Goal: Transaction & Acquisition: Purchase product/service

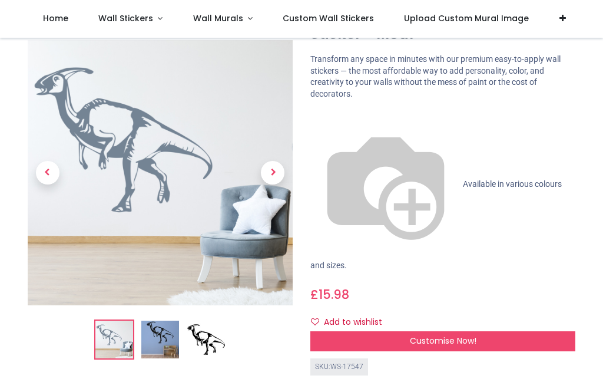
scroll to position [71, 0]
click at [452, 359] on div "SKU: WS-17547" at bounding box center [442, 367] width 265 height 17
click at [468, 335] on span "Customise Now!" at bounding box center [443, 341] width 67 height 12
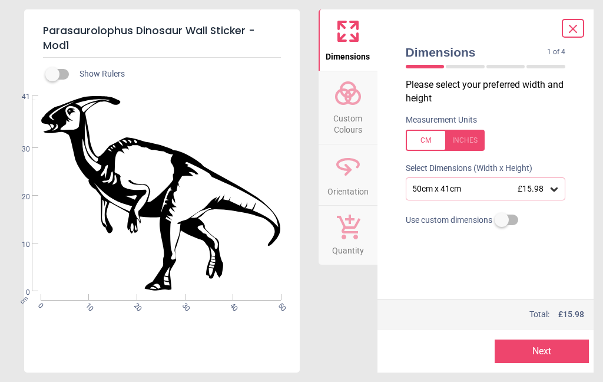
click at [553, 188] on icon at bounding box center [554, 189] width 7 height 4
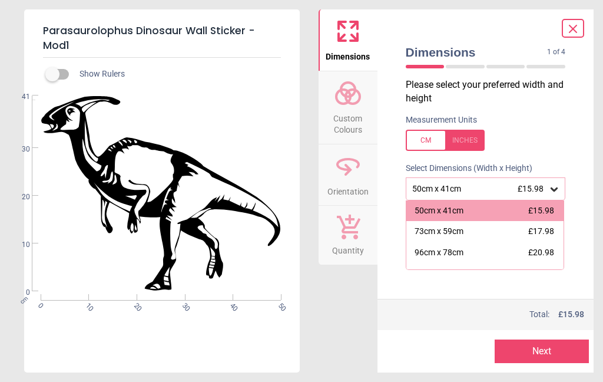
click at [552, 191] on icon at bounding box center [554, 189] width 12 height 12
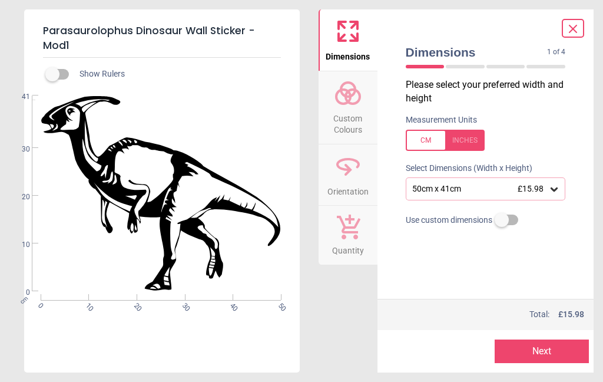
click at [549, 186] on icon at bounding box center [554, 189] width 12 height 12
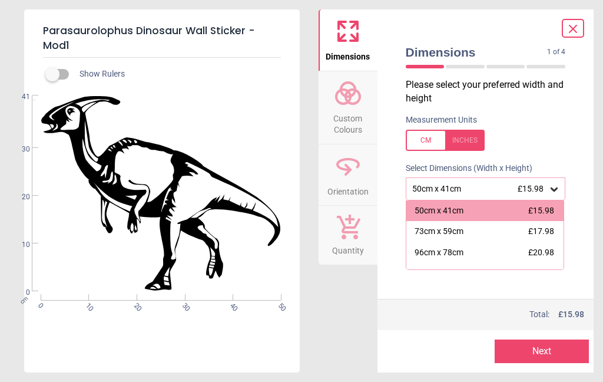
click at [455, 252] on div "96cm x 78cm" at bounding box center [439, 253] width 49 height 12
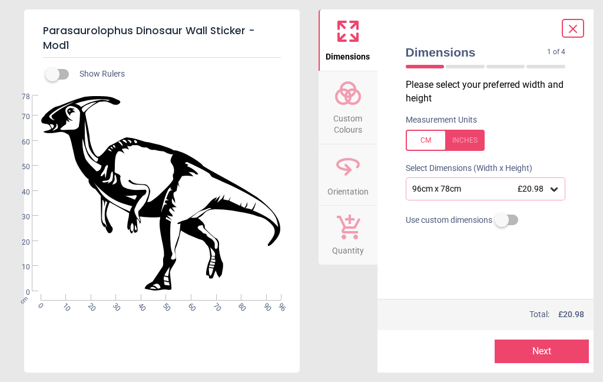
click at [347, 115] on span "Custom Colours" at bounding box center [348, 121] width 57 height 29
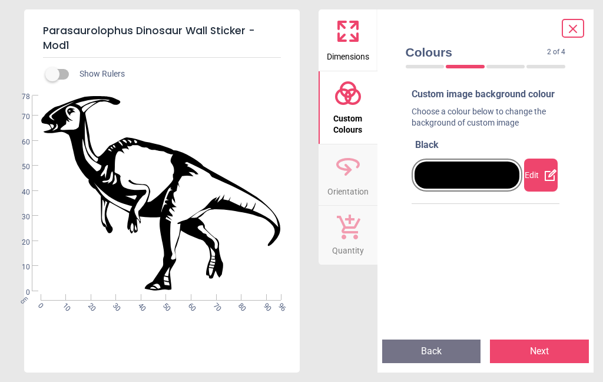
click at [536, 183] on div "Edit" at bounding box center [541, 174] width 34 height 33
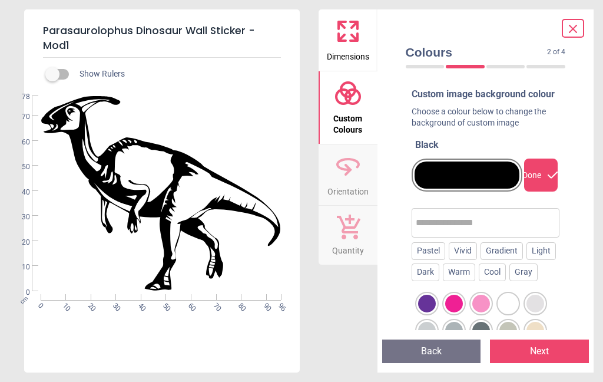
click at [429, 260] on div "Pastel" at bounding box center [429, 251] width 34 height 18
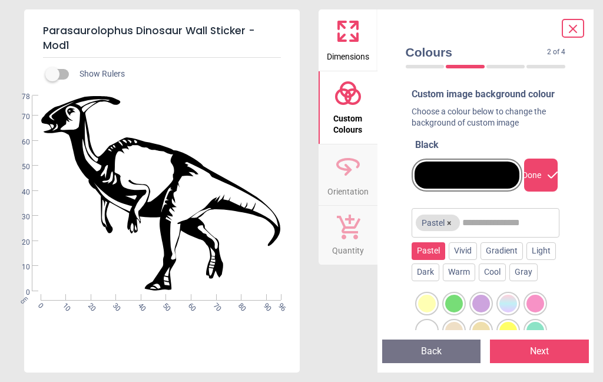
click at [454, 312] on div at bounding box center [454, 303] width 18 height 18
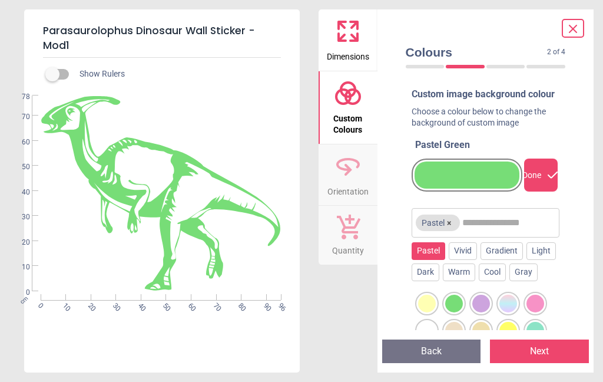
click at [528, 279] on div "Gray" at bounding box center [523, 272] width 28 height 18
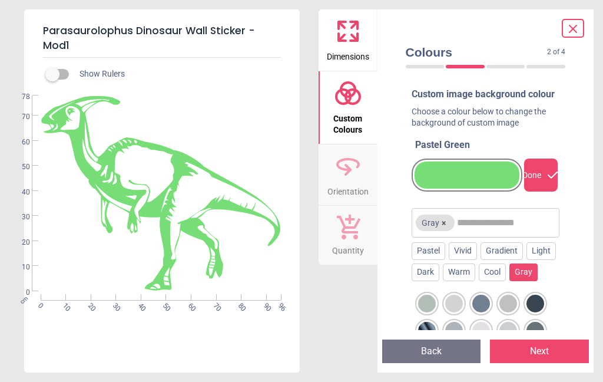
click at [508, 312] on div at bounding box center [508, 303] width 18 height 18
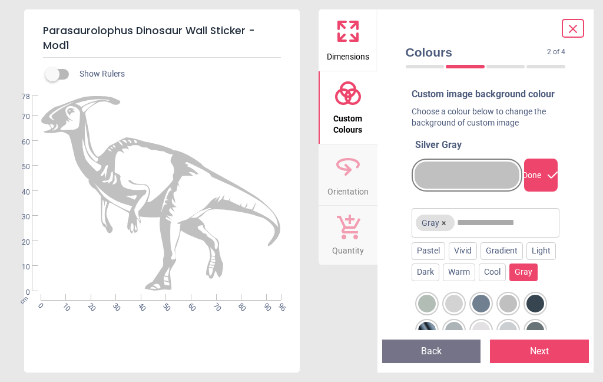
click at [479, 312] on div at bounding box center [481, 303] width 18 height 18
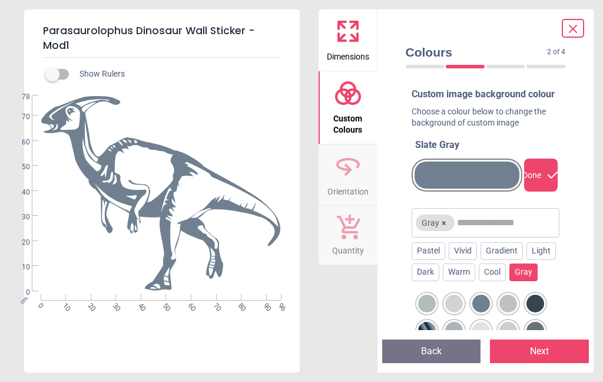
click at [506, 312] on div at bounding box center [508, 303] width 18 height 18
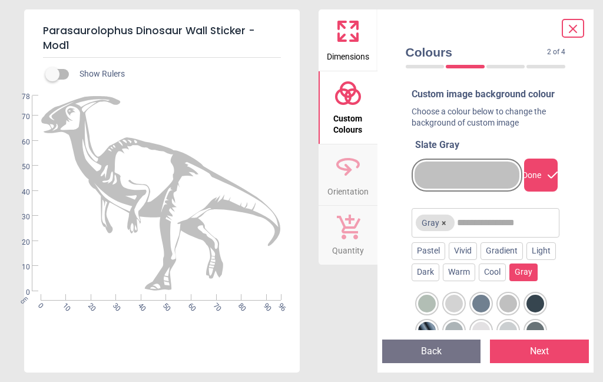
click at [418, 331] on div "Preview Back Next Next" at bounding box center [485, 351] width 217 height 42
click at [427, 312] on div at bounding box center [427, 303] width 18 height 18
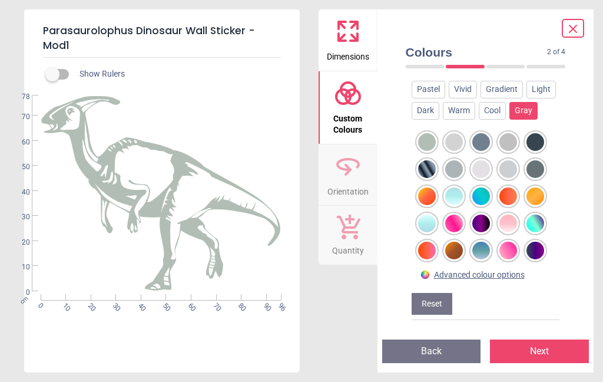
scroll to position [190, 0]
click at [506, 187] on div at bounding box center [508, 196] width 18 height 18
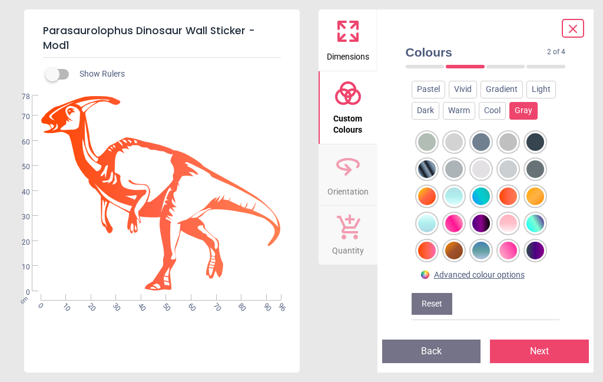
click at [427, 269] on div at bounding box center [427, 278] width 18 height 18
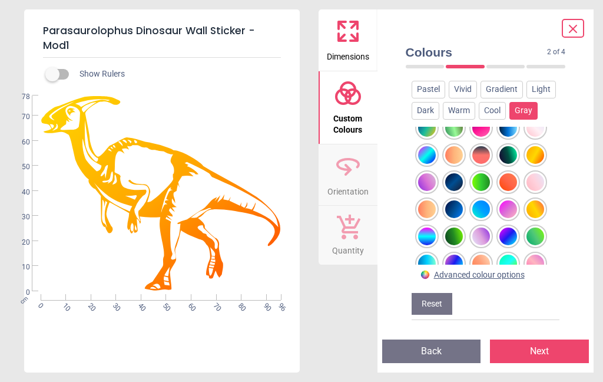
scroll to position [206, 0]
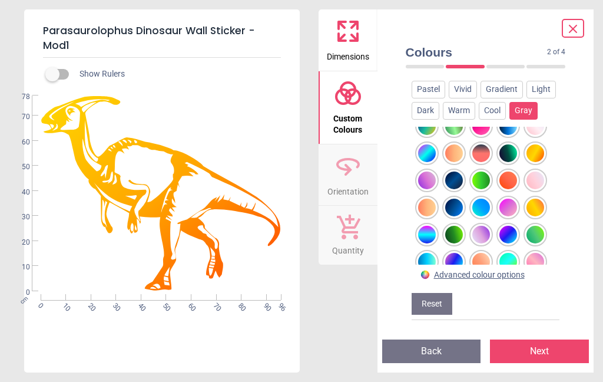
click at [431, 226] on div at bounding box center [427, 235] width 18 height 18
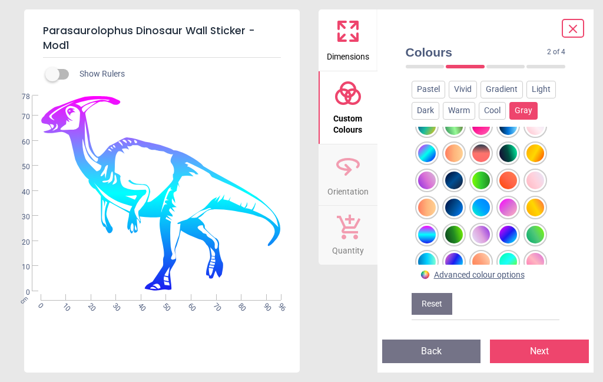
click at [426, 226] on div at bounding box center [427, 235] width 18 height 18
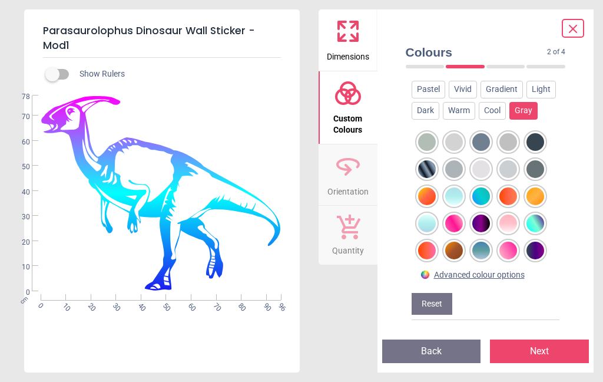
scroll to position [0, 0]
click at [425, 133] on div at bounding box center [427, 142] width 18 height 18
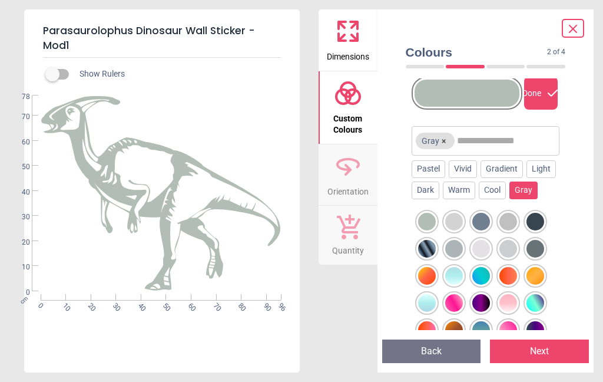
click at [578, 226] on div "Colours 2 of 4 2 of 5 Custom image background colour Choose a colour below to c…" at bounding box center [485, 190] width 217 height 363
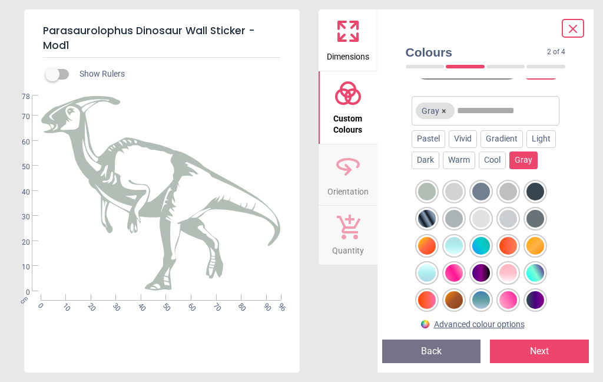
scroll to position [114, 0]
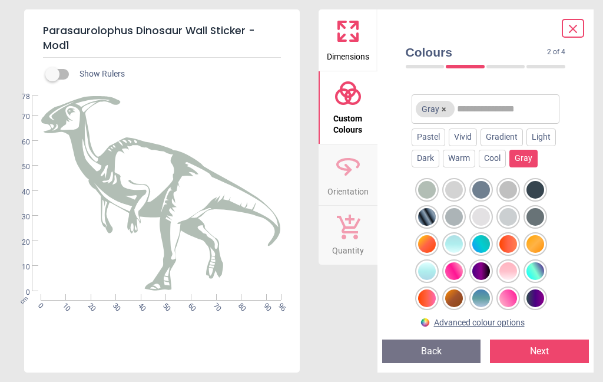
click at [425, 198] on div at bounding box center [427, 190] width 18 height 18
click at [450, 198] on div at bounding box center [454, 190] width 18 height 18
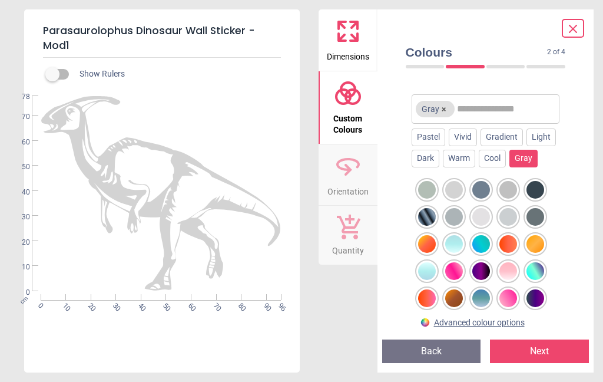
click at [425, 198] on div at bounding box center [427, 190] width 18 height 18
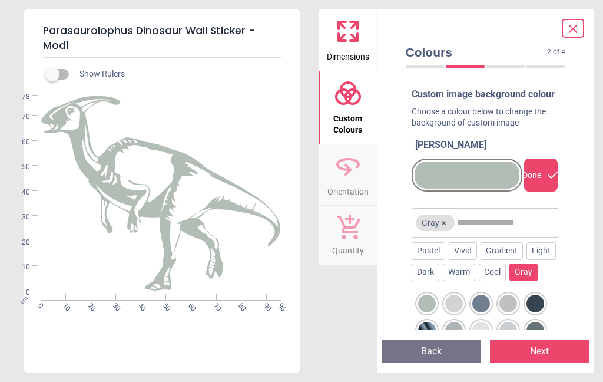
scroll to position [0, 0]
click at [548, 352] on button "Next" at bounding box center [539, 351] width 99 height 24
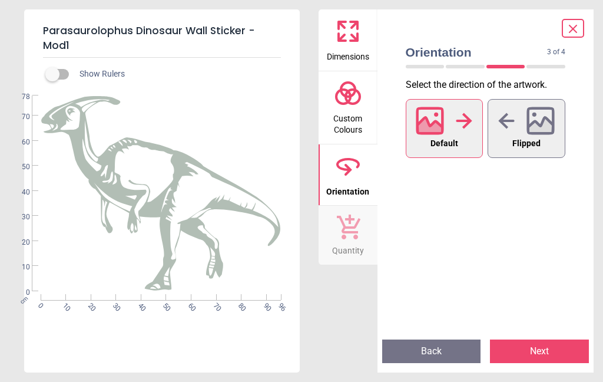
click at [531, 136] on span "Flipped" at bounding box center [526, 143] width 28 height 15
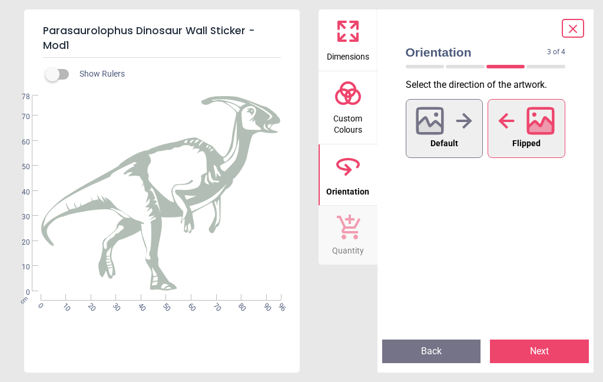
click at [464, 130] on div at bounding box center [444, 120] width 57 height 31
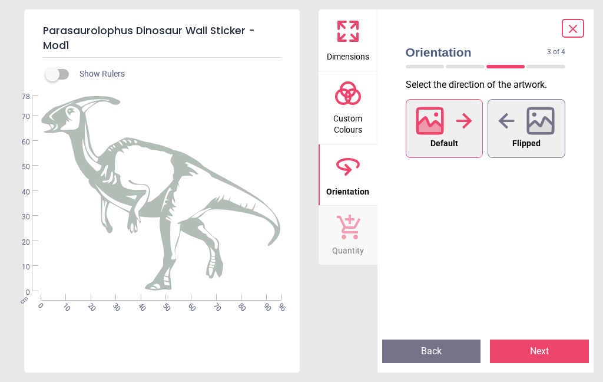
click at [527, 136] on span "Flipped" at bounding box center [526, 143] width 28 height 15
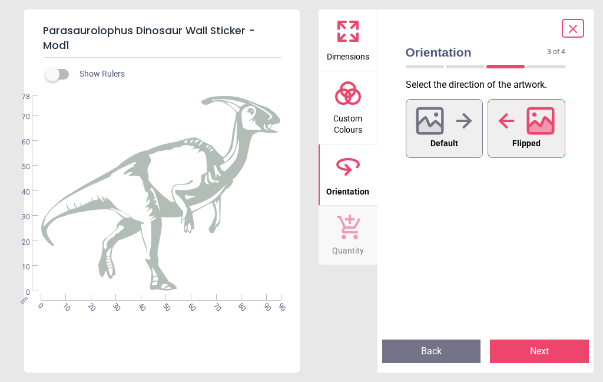
click at [545, 349] on button "Next" at bounding box center [539, 351] width 99 height 24
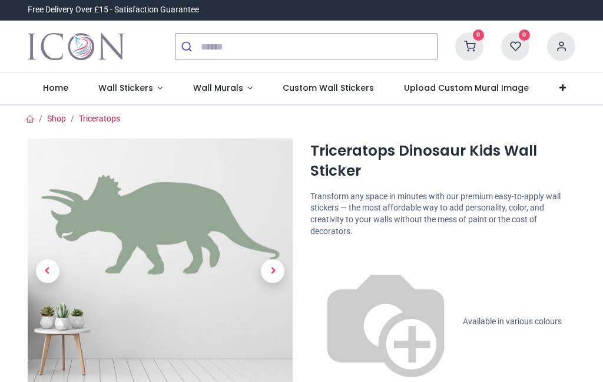
scroll to position [132, 0]
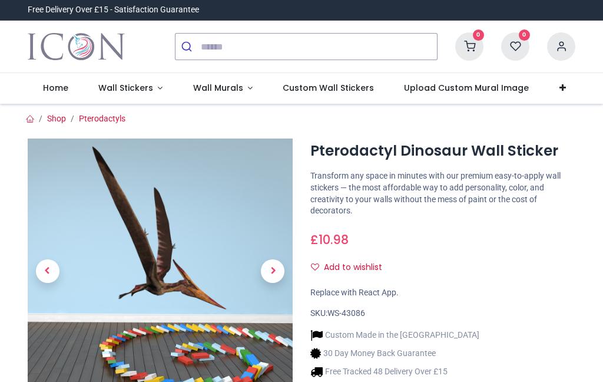
scroll to position [36, 0]
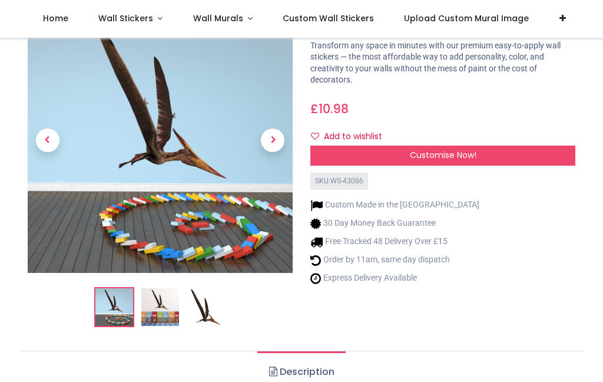
scroll to position [64, 0]
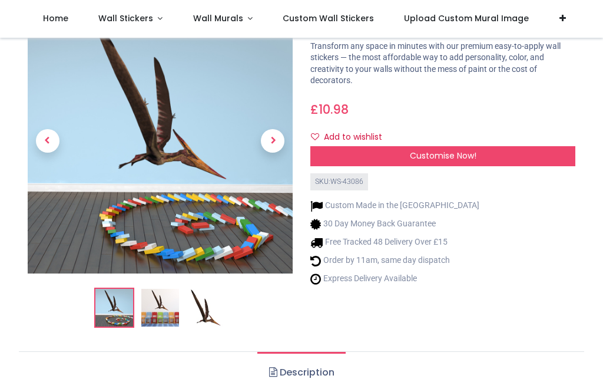
click at [319, 136] on icon "Add to wishlist" at bounding box center [315, 136] width 8 height 8
